Goal: Find specific page/section: Find specific page/section

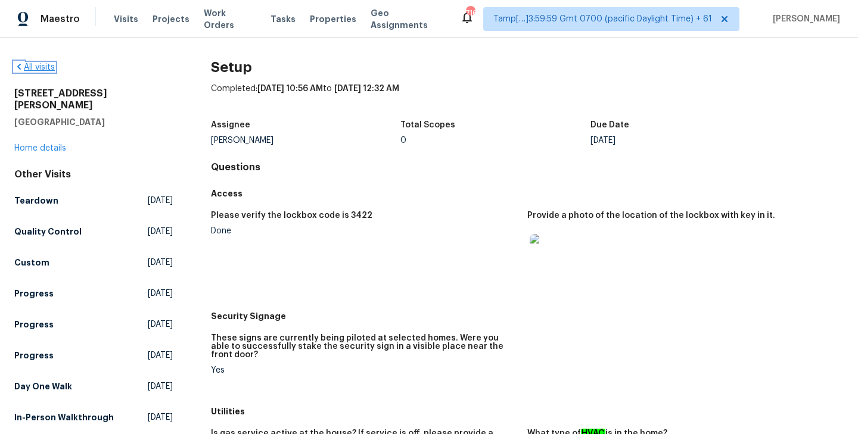
click at [36, 66] on link "All visits" at bounding box center [34, 67] width 41 height 8
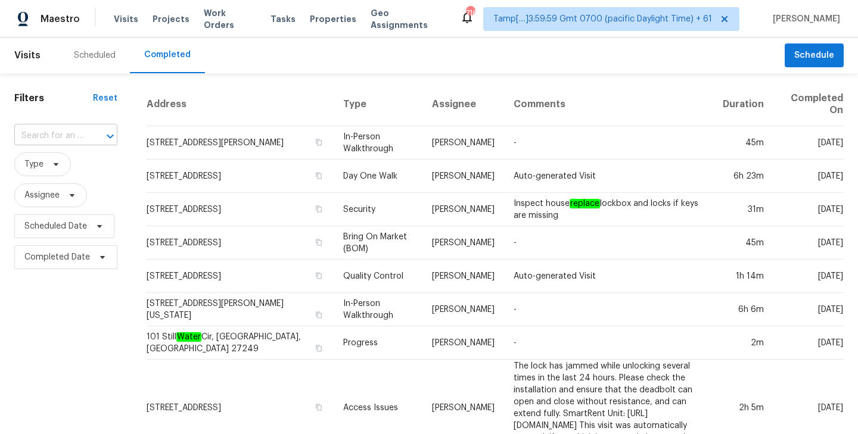
click at [60, 138] on input "text" at bounding box center [49, 136] width 70 height 18
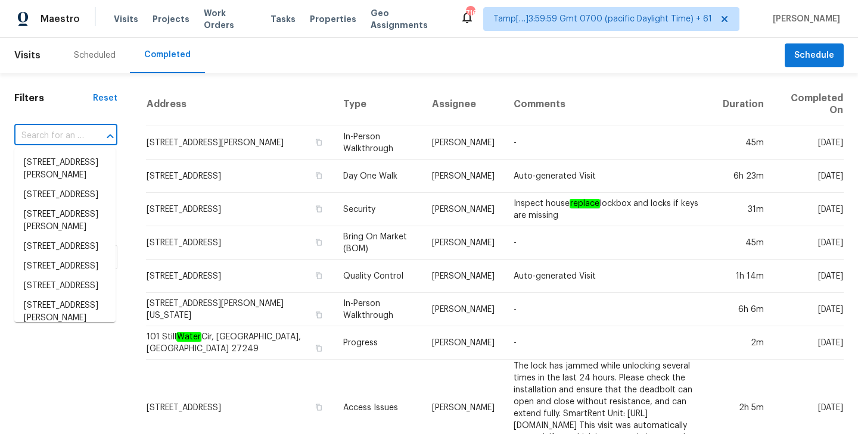
paste input "[STREET_ADDRESS]"
type input "[STREET_ADDRESS]"
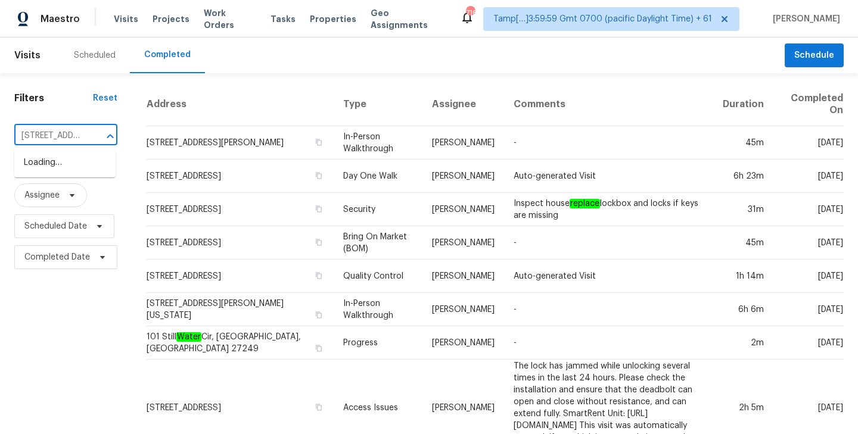
scroll to position [0, 106]
click at [54, 169] on li "[STREET_ADDRESS]" at bounding box center [64, 163] width 101 height 20
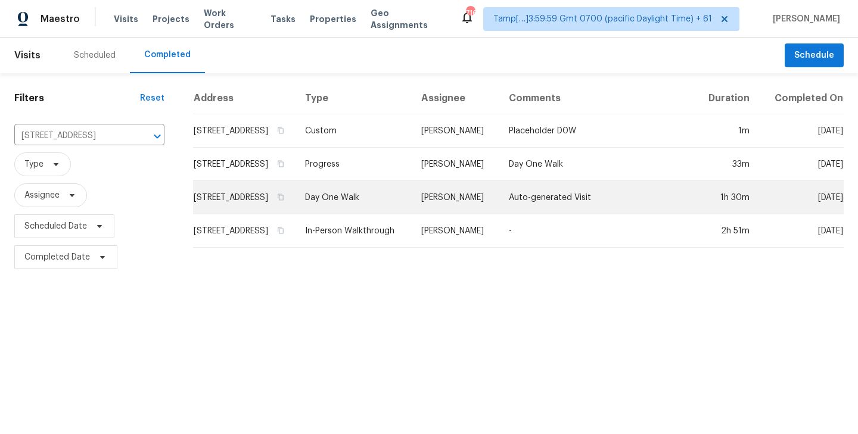
click at [260, 213] on td "[STREET_ADDRESS]" at bounding box center [244, 197] width 102 height 33
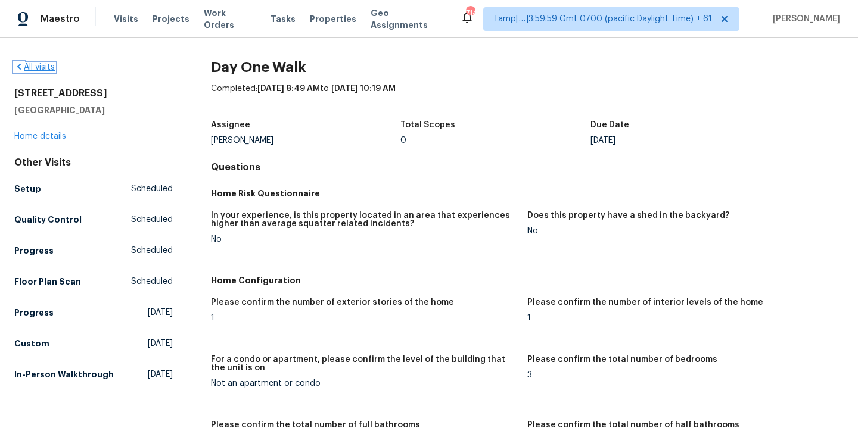
click at [41, 70] on link "All visits" at bounding box center [34, 67] width 41 height 8
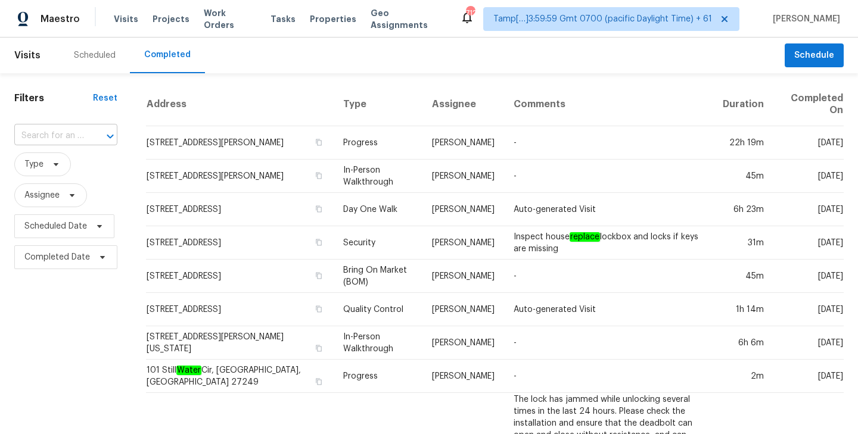
click at [45, 130] on input "text" at bounding box center [49, 136] width 70 height 18
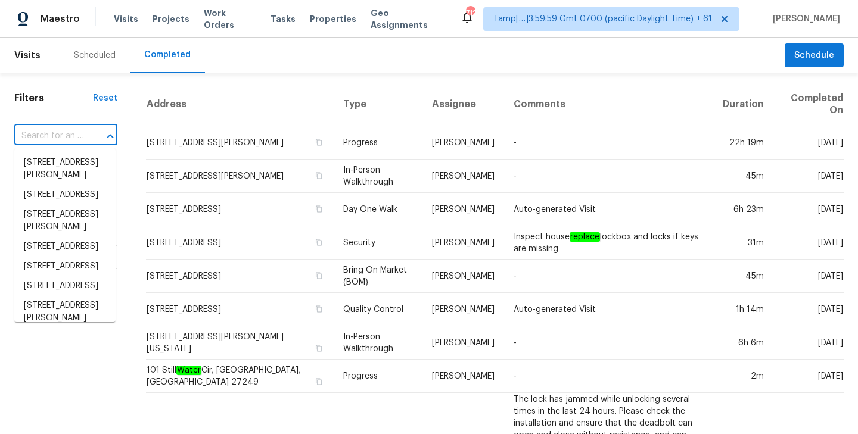
paste input "[STREET_ADDRESS][PERSON_NAME]"
type input "[STREET_ADDRESS][PERSON_NAME]"
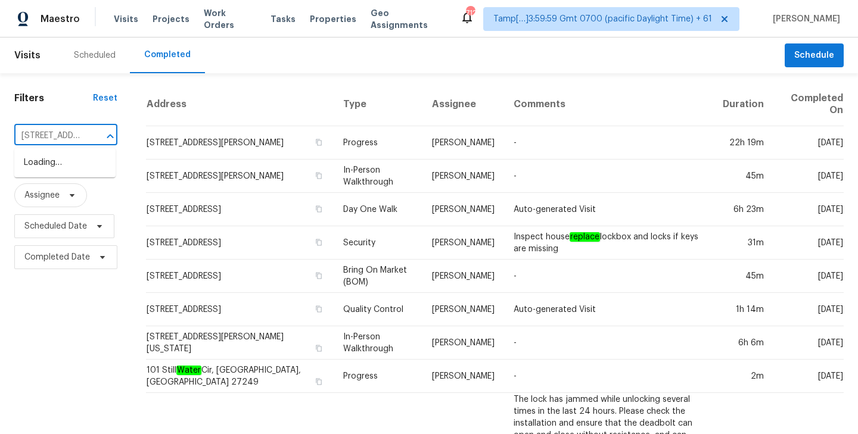
scroll to position [0, 81]
click at [55, 164] on li "[STREET_ADDRESS][PERSON_NAME]" at bounding box center [64, 169] width 101 height 32
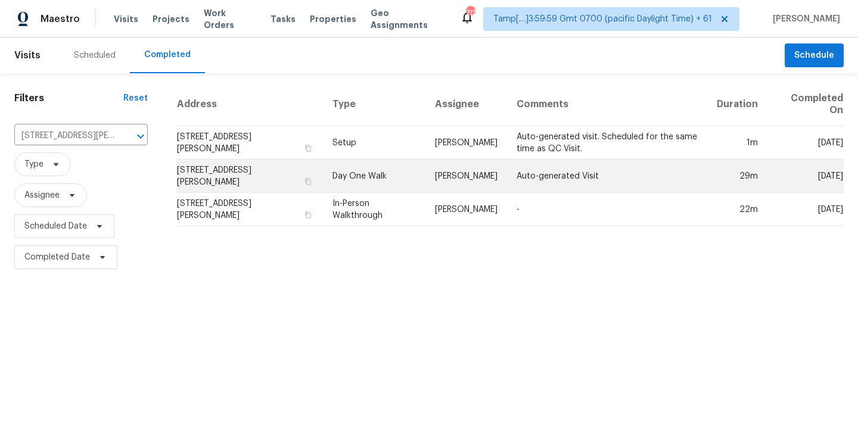
click at [271, 179] on td "[STREET_ADDRESS][PERSON_NAME]" at bounding box center [249, 176] width 147 height 33
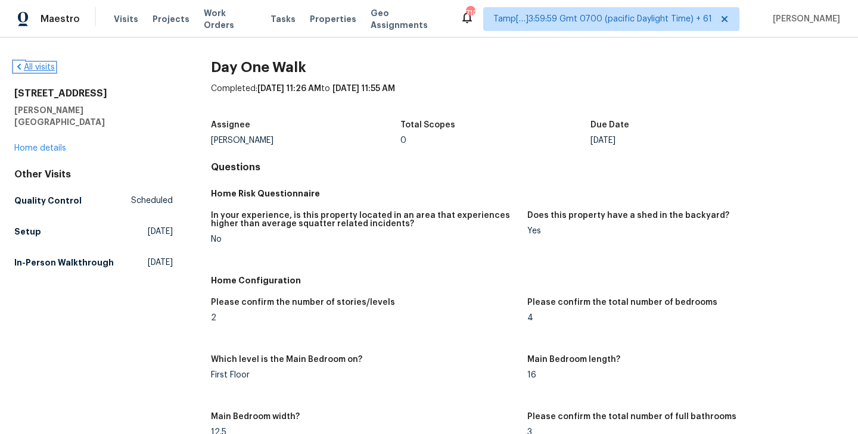
click at [37, 68] on link "All visits" at bounding box center [34, 67] width 41 height 8
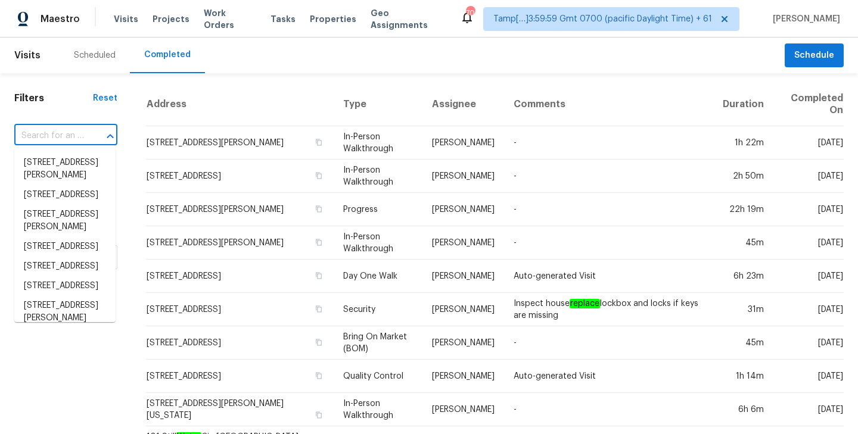
click at [42, 135] on input "text" at bounding box center [49, 136] width 70 height 18
paste input "[STREET_ADDRESS]"
type input "[STREET_ADDRESS]"
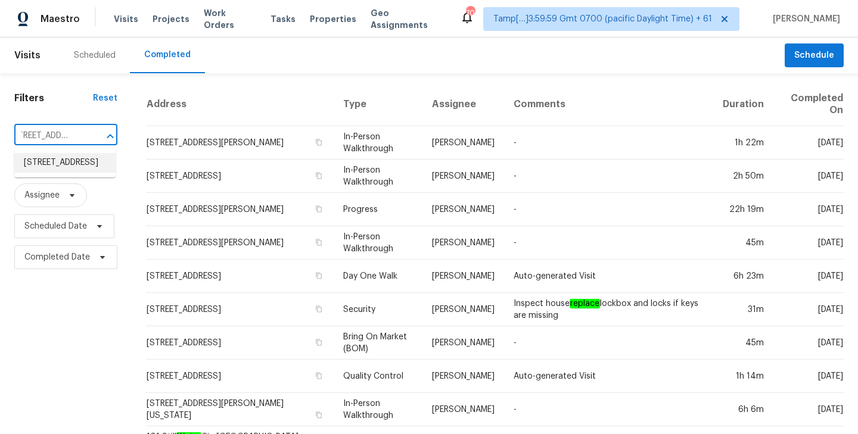
click at [57, 161] on li "[STREET_ADDRESS]" at bounding box center [64, 163] width 101 height 20
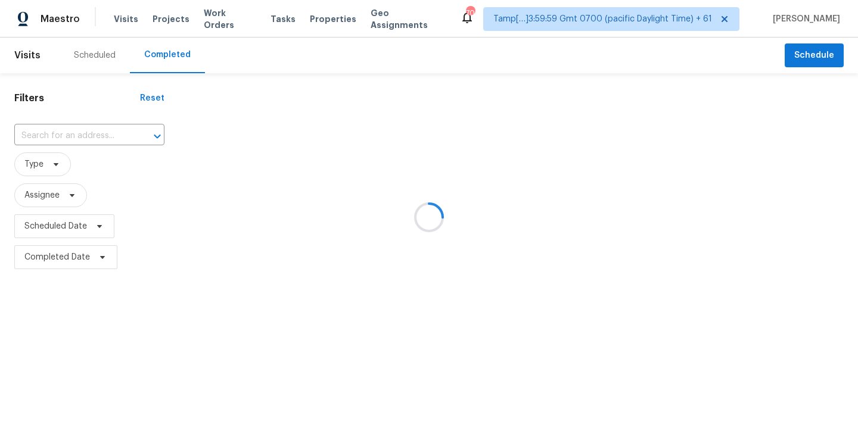
type input "[STREET_ADDRESS]"
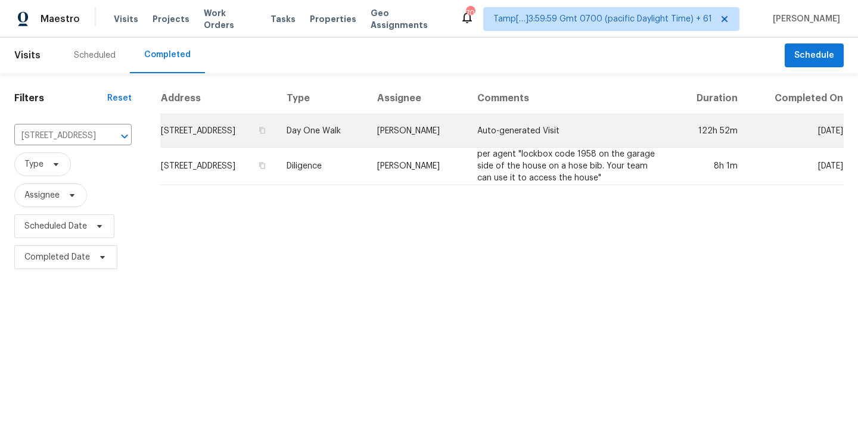
click at [278, 135] on td "[STREET_ADDRESS]" at bounding box center [218, 130] width 117 height 33
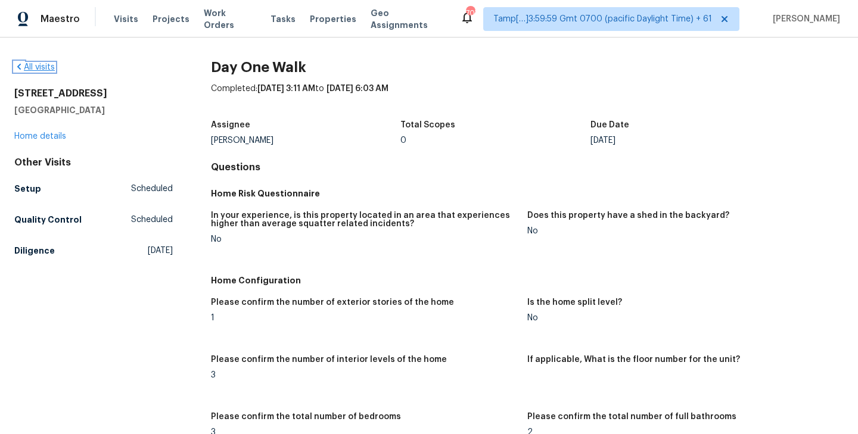
click at [38, 64] on link "All visits" at bounding box center [34, 67] width 41 height 8
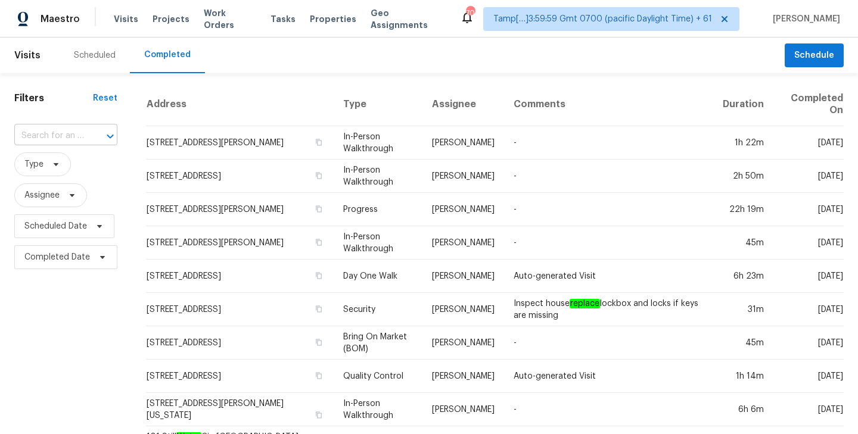
click at [55, 130] on input "text" at bounding box center [49, 136] width 70 height 18
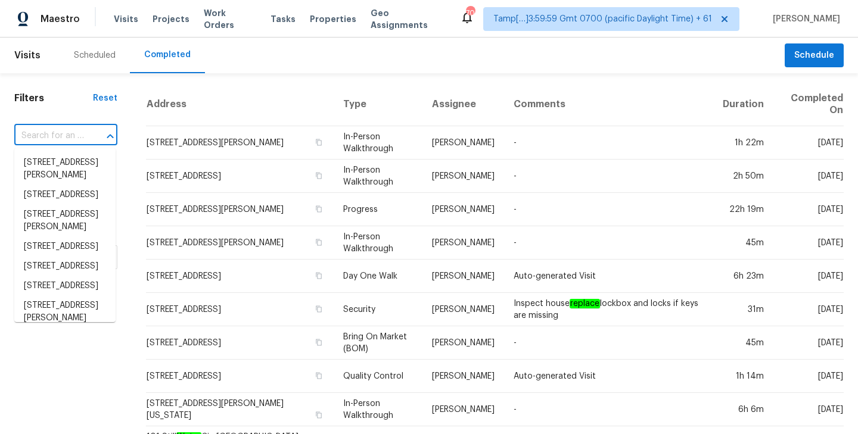
paste input "[STREET_ADDRESS]"
type input "[STREET_ADDRESS]"
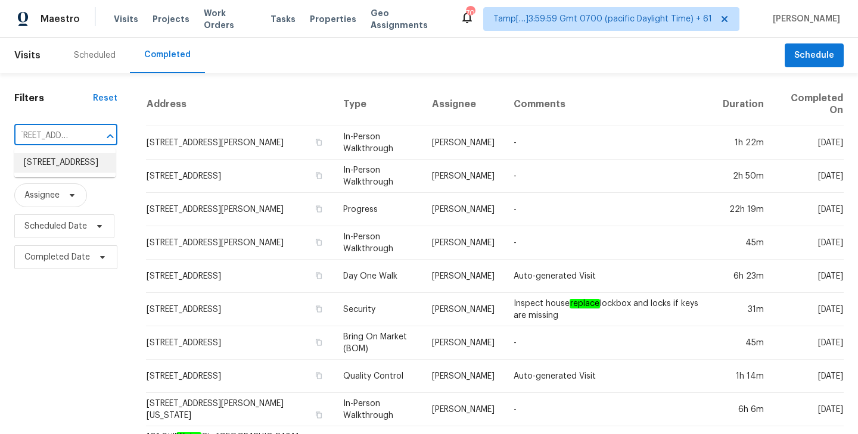
click at [59, 161] on li "[STREET_ADDRESS]" at bounding box center [64, 163] width 101 height 20
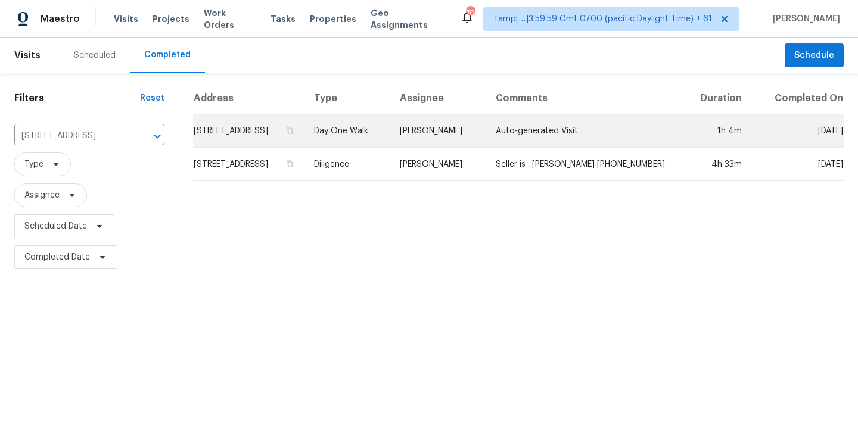
click at [257, 148] on td "[STREET_ADDRESS]" at bounding box center [248, 130] width 111 height 33
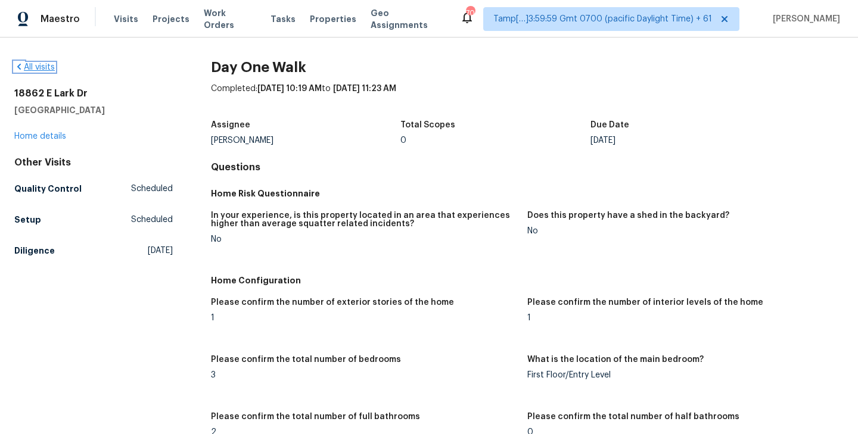
click at [29, 70] on link "All visits" at bounding box center [34, 67] width 41 height 8
